Goal: Transaction & Acquisition: Book appointment/travel/reservation

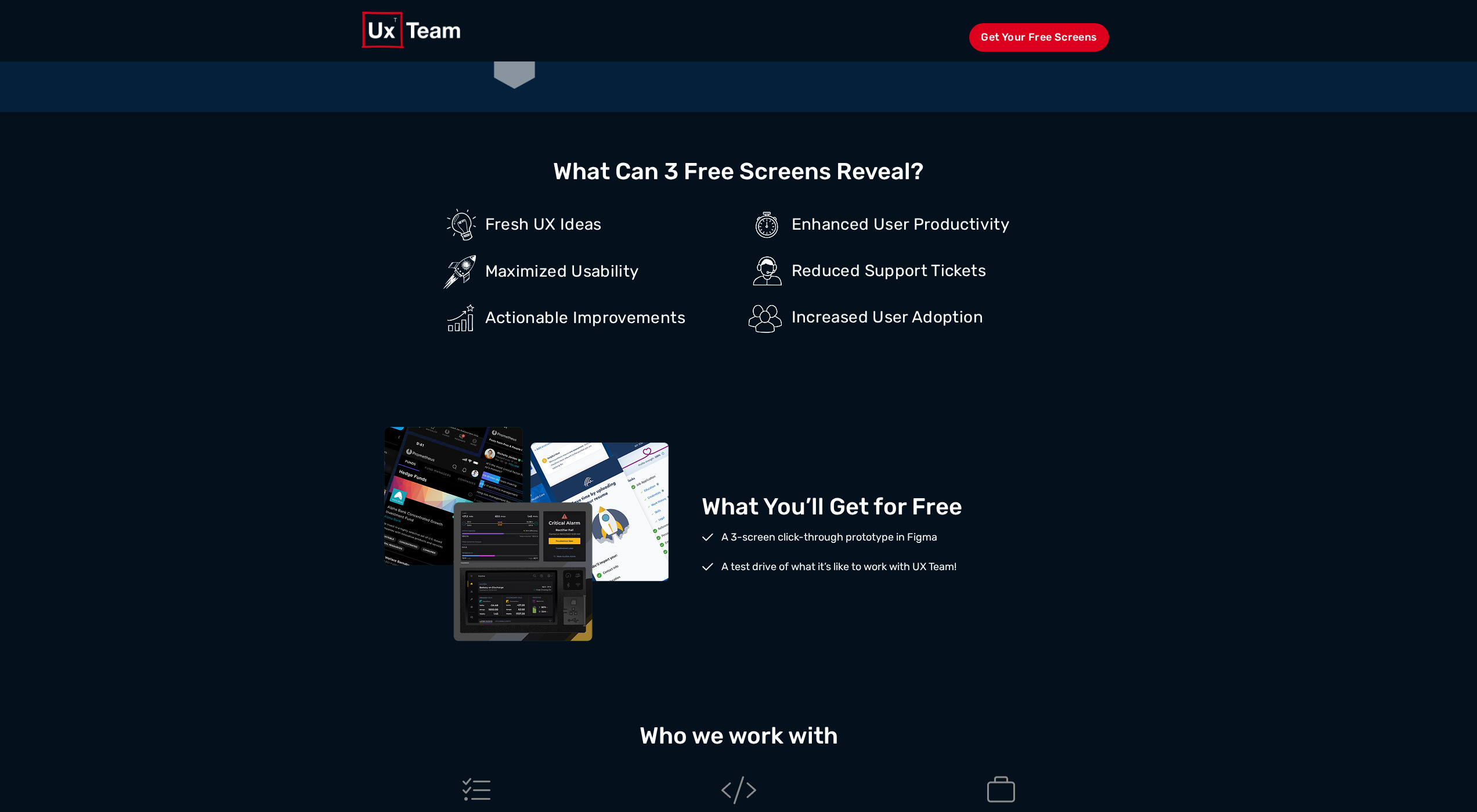
scroll to position [607, 0]
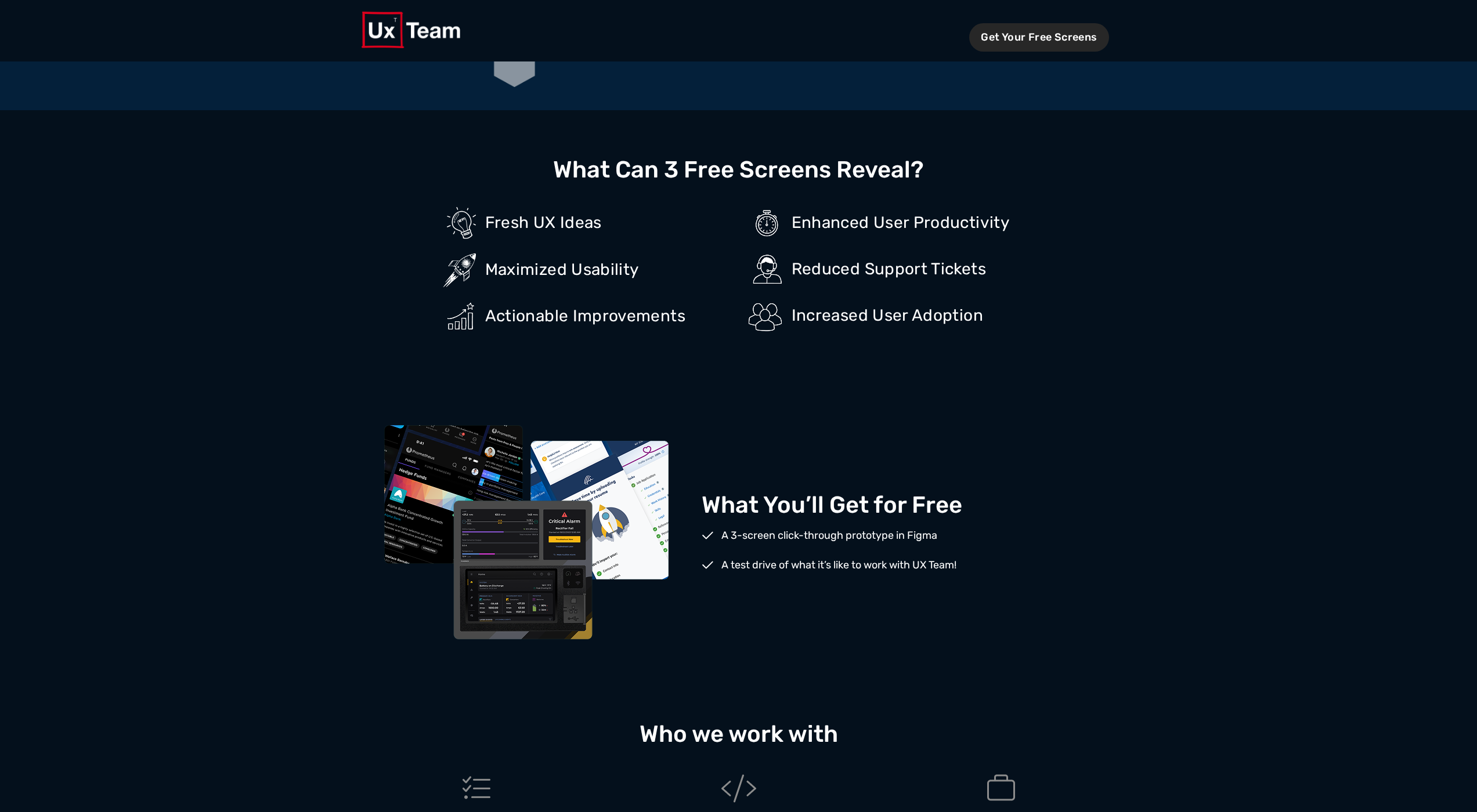
click at [1019, 40] on span "Get Your Free Screens" at bounding box center [1039, 37] width 140 height 29
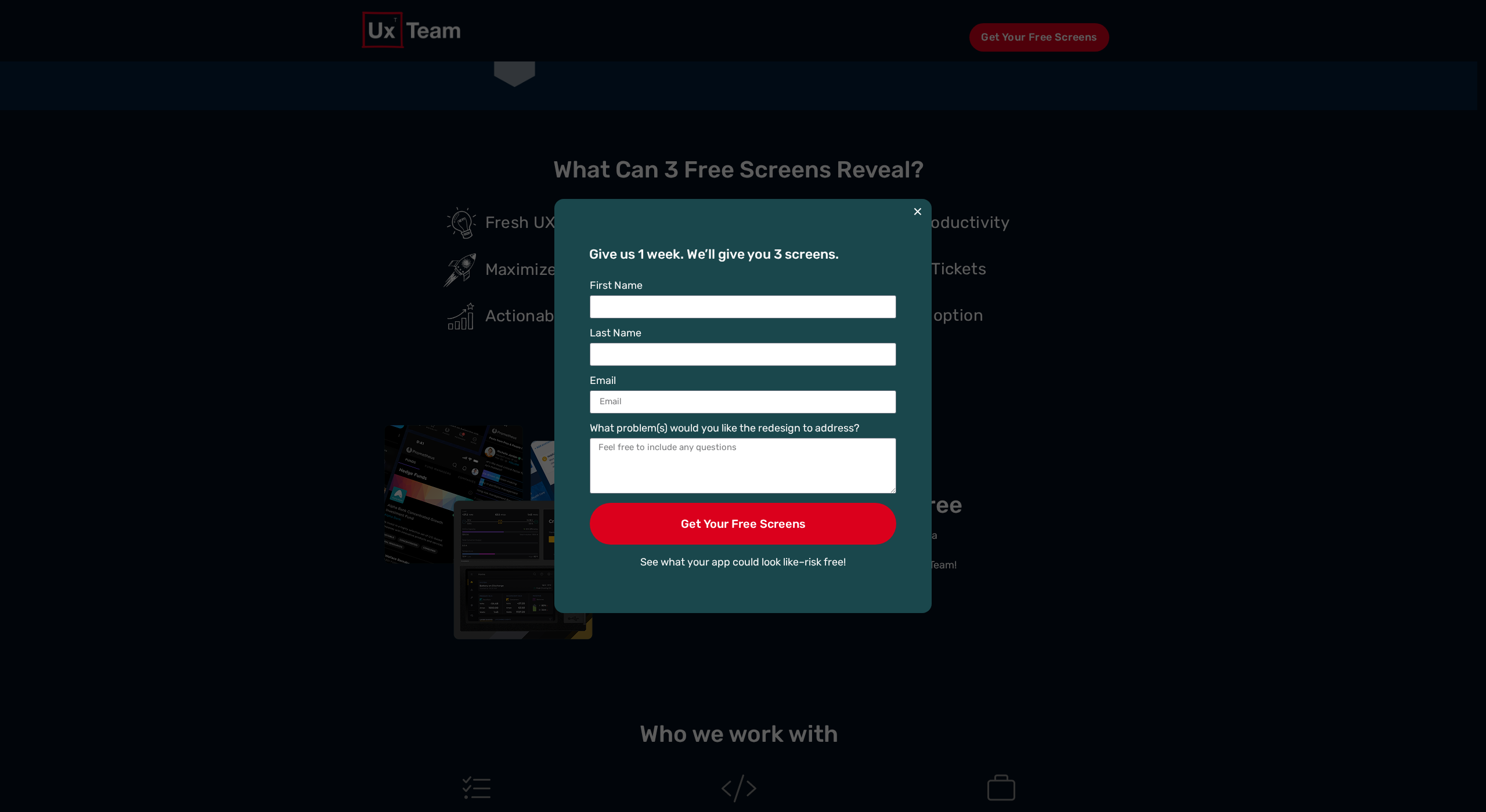
click at [920, 209] on button "×" at bounding box center [918, 212] width 10 height 25
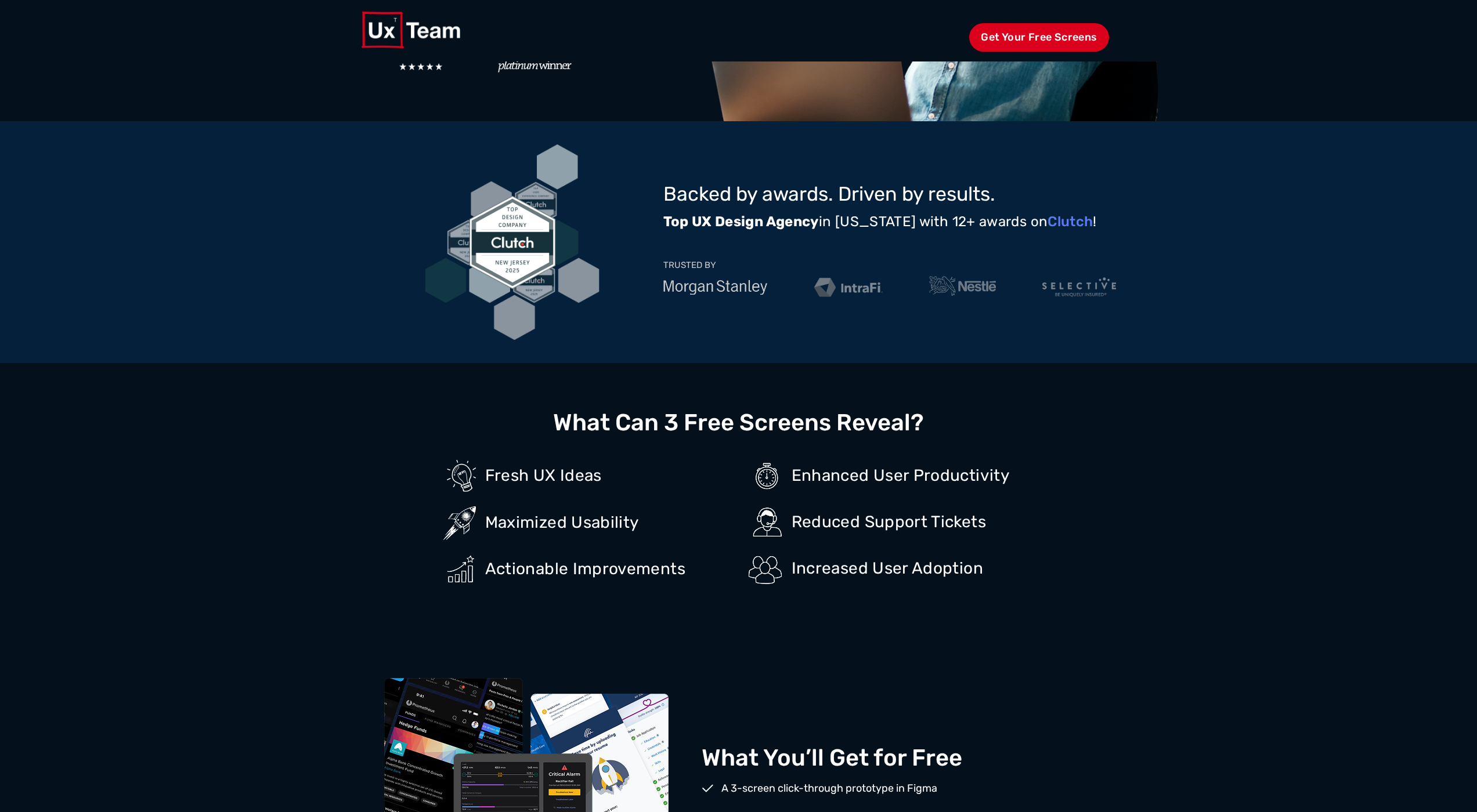
scroll to position [0, 0]
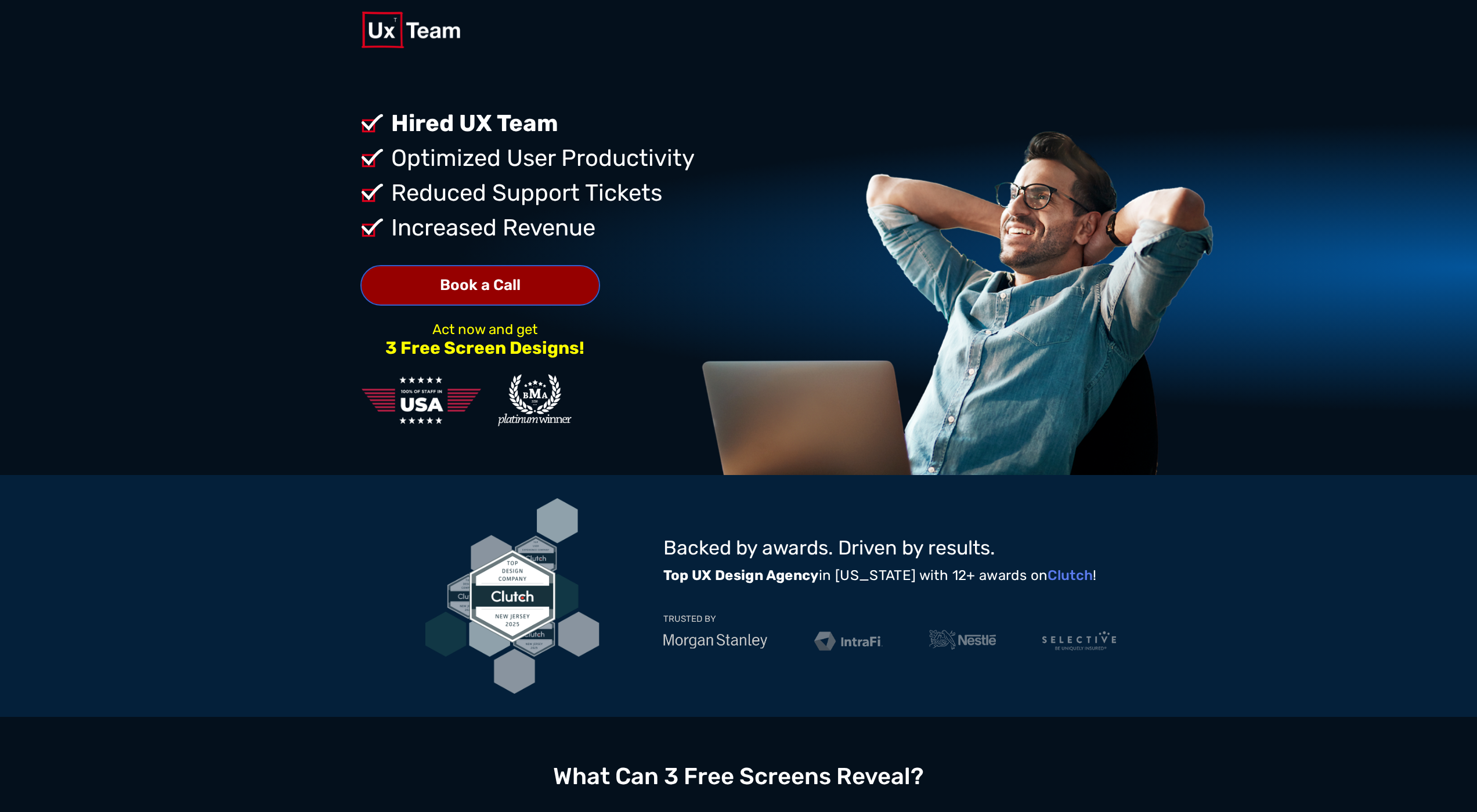
click at [484, 291] on span "Book a Call" at bounding box center [481, 285] width 81 height 15
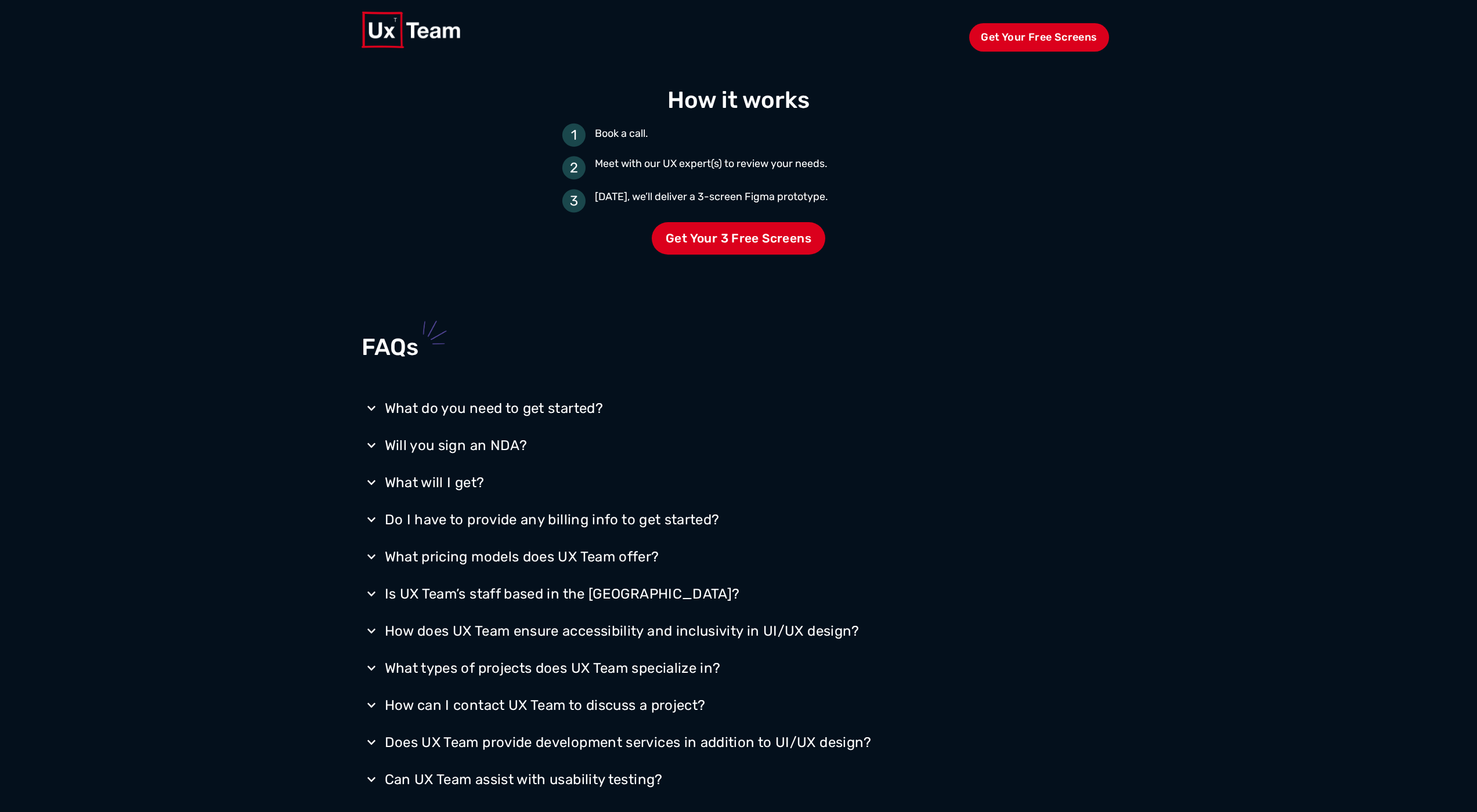
scroll to position [1736, 0]
click at [727, 239] on span "Get Your 3 Free Screens" at bounding box center [738, 238] width 174 height 33
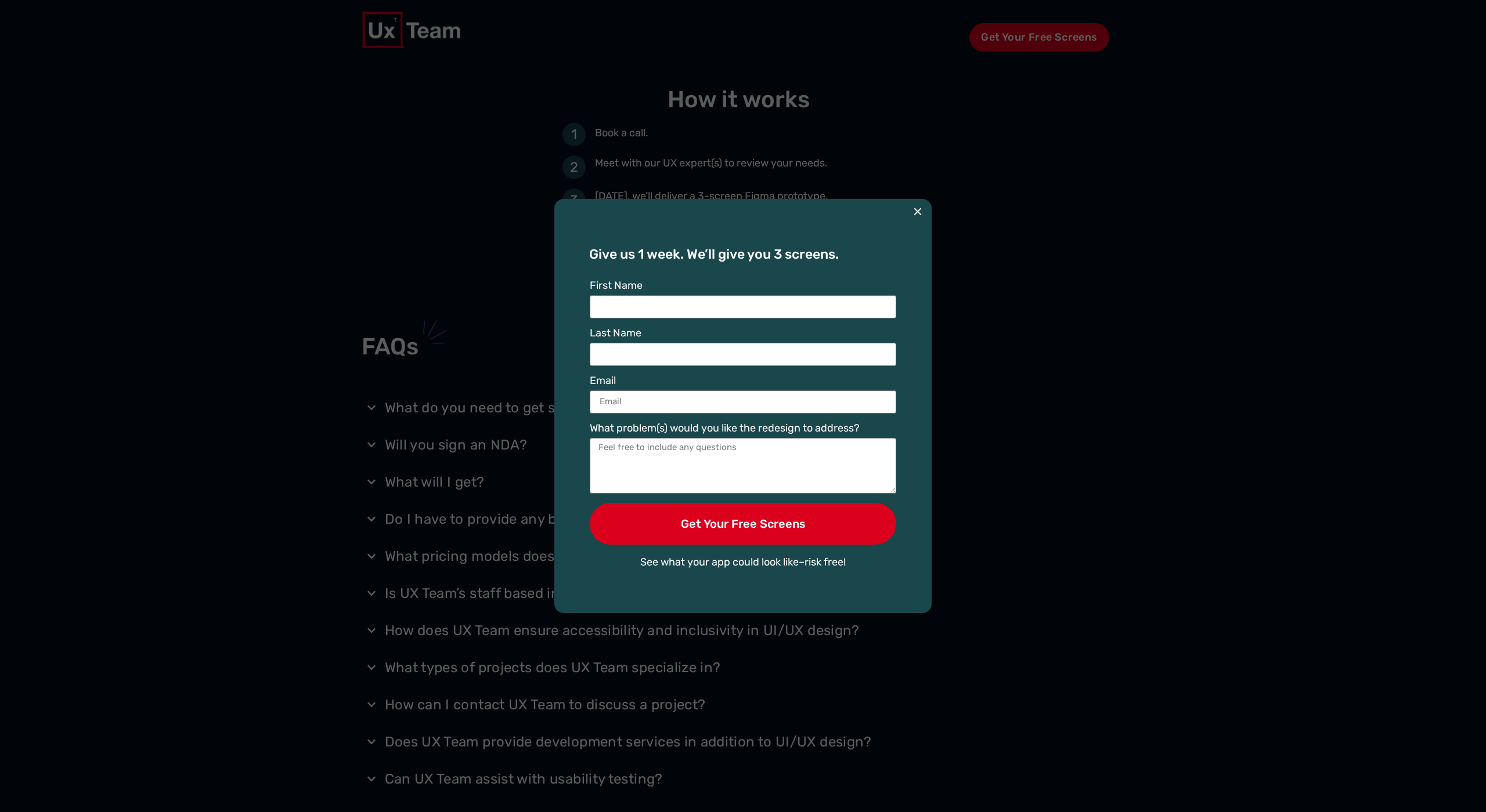
click at [919, 213] on button "×" at bounding box center [918, 212] width 10 height 25
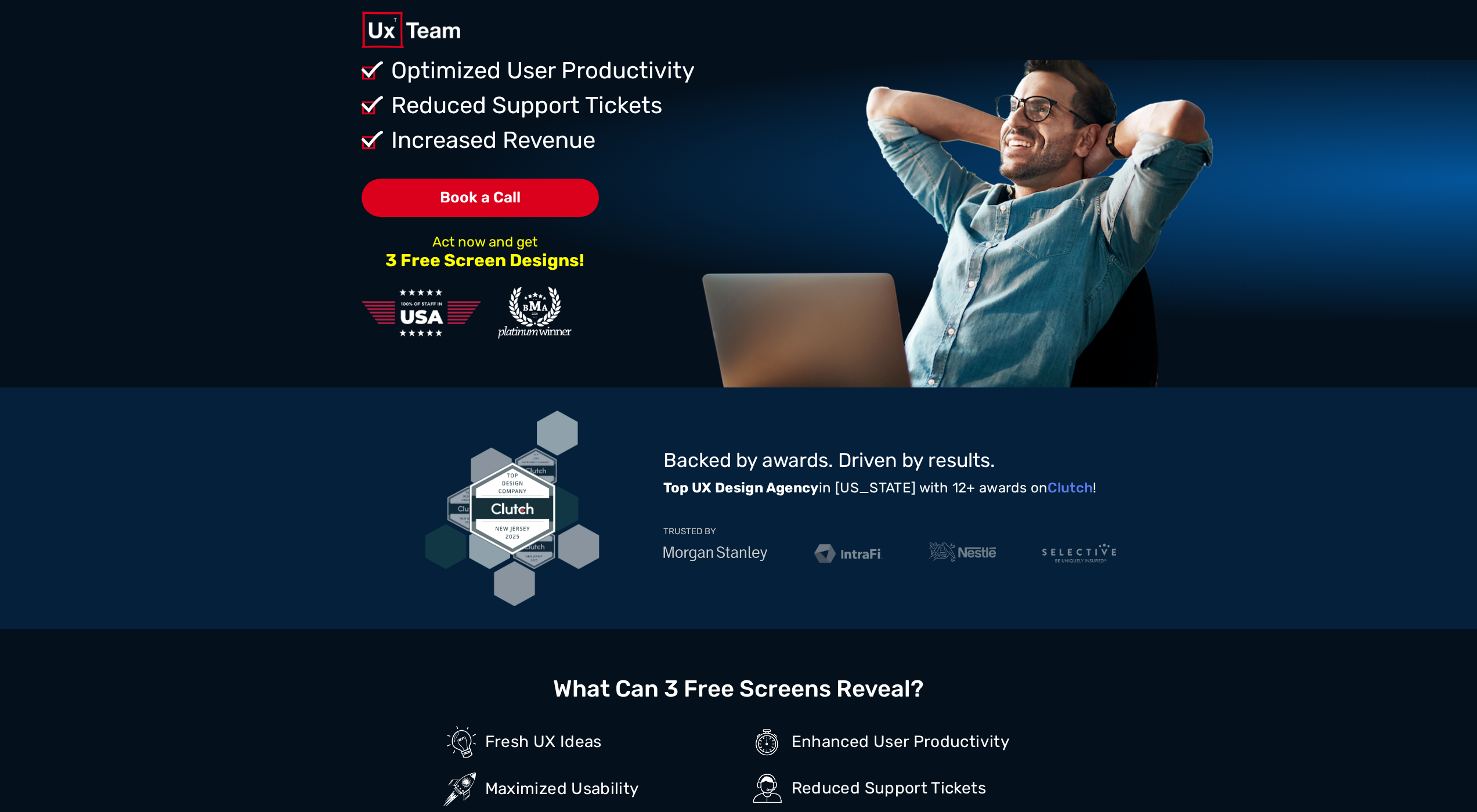
scroll to position [0, 0]
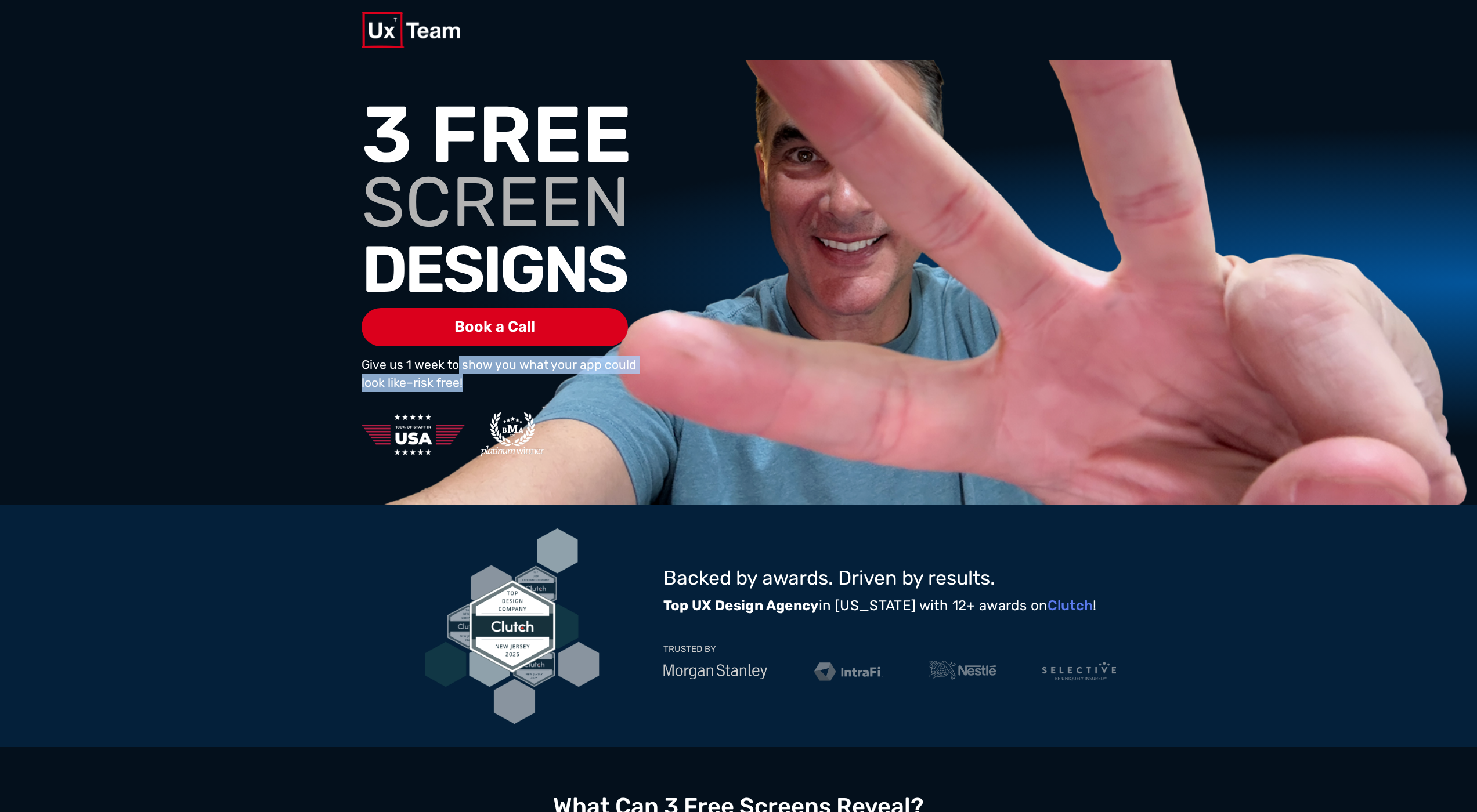
drag, startPoint x: 458, startPoint y: 370, endPoint x: 518, endPoint y: 396, distance: 65.4
click at [518, 396] on div "Give us 1 week to show you what your app could look like–risk free!" at bounding box center [527, 377] width 330 height 44
click at [501, 324] on span "Book a Call" at bounding box center [495, 327] width 81 height 15
